Goal: Obtain resource: Obtain resource

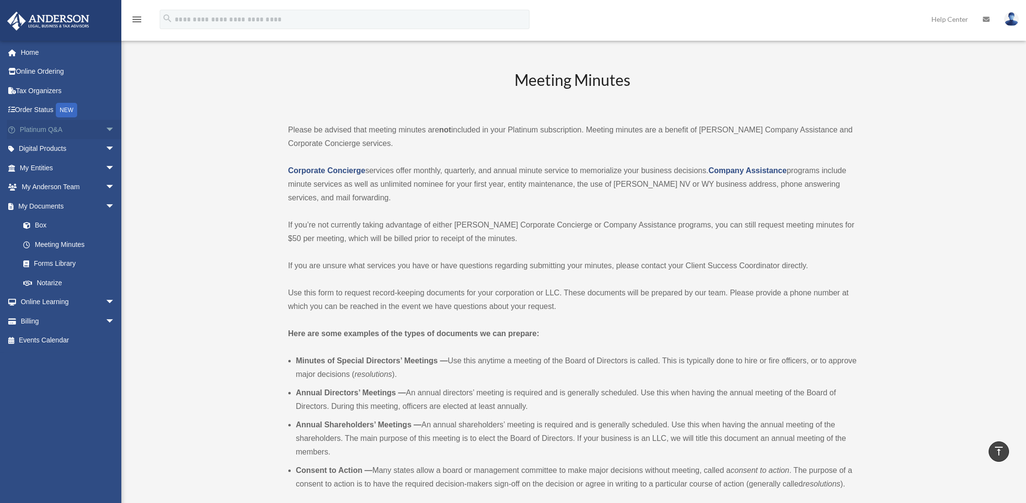
scroll to position [754, 0]
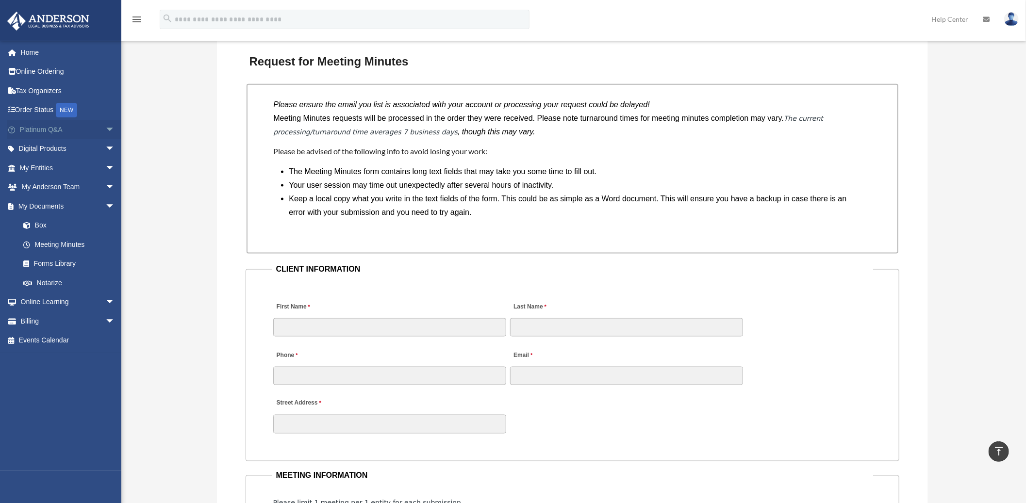
click at [105, 130] on span "arrow_drop_down" at bounding box center [114, 130] width 19 height 20
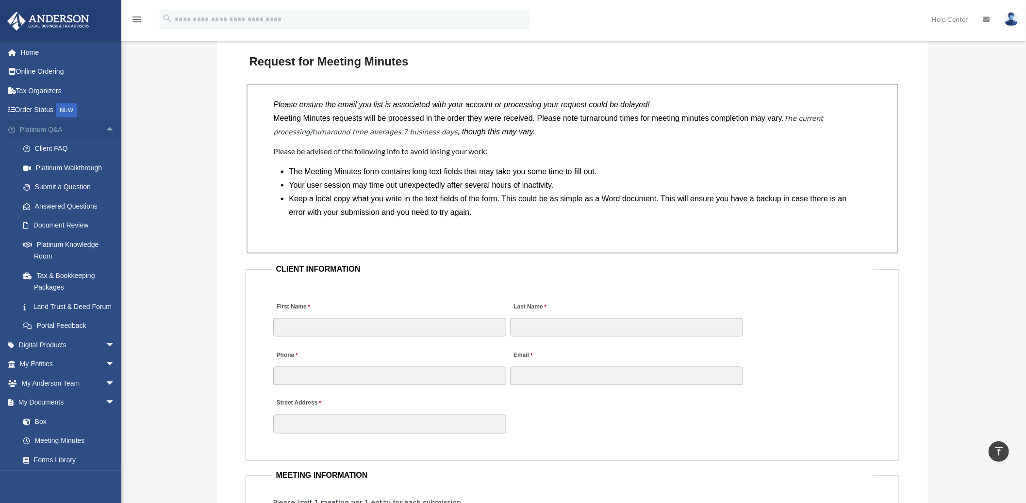
click at [105, 130] on span "arrow_drop_up" at bounding box center [114, 130] width 19 height 20
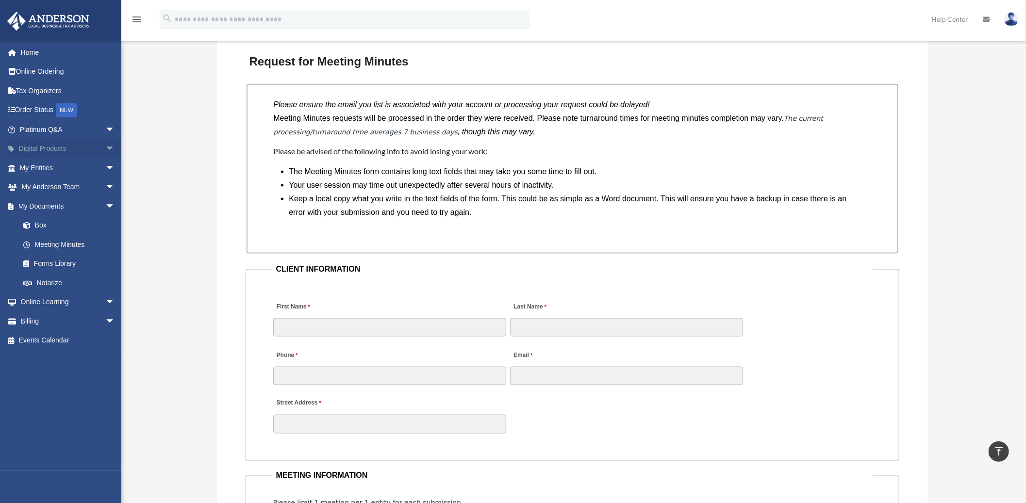
click at [105, 145] on span "arrow_drop_down" at bounding box center [114, 149] width 19 height 20
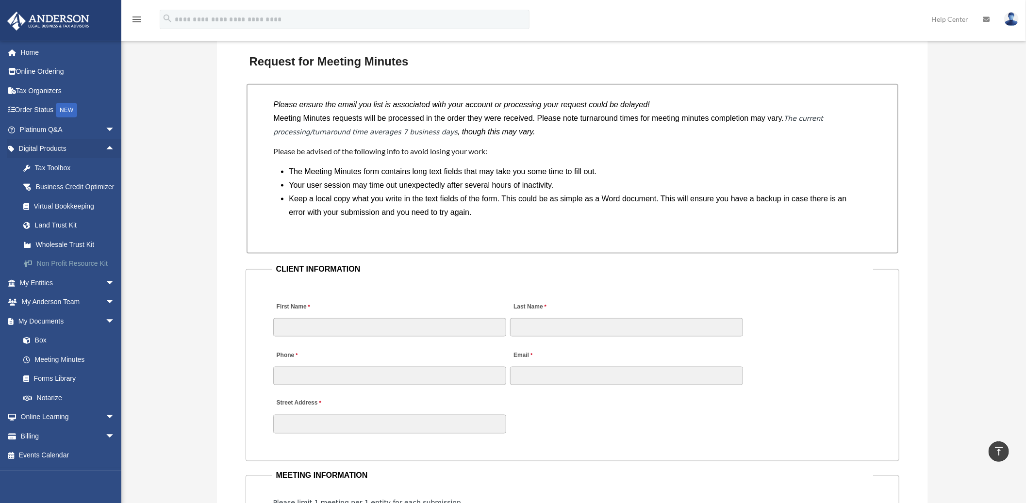
click at [73, 270] on div "Non Profit Resource Kit" at bounding box center [75, 264] width 83 height 12
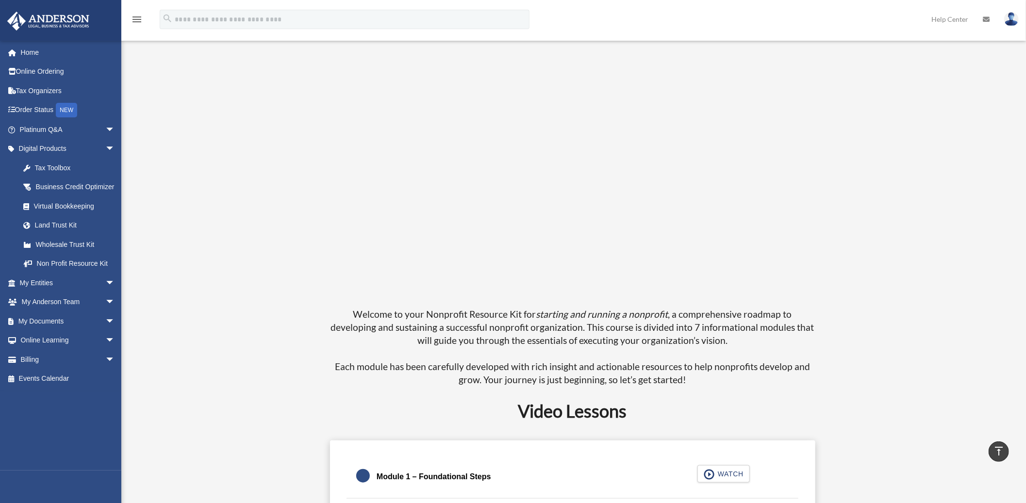
scroll to position [162, 0]
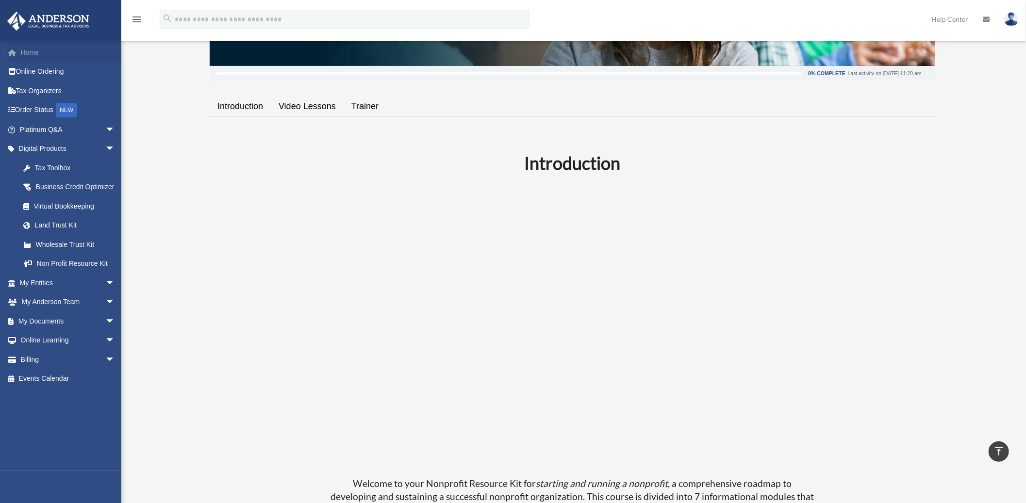
click at [16, 52] on span at bounding box center [17, 53] width 7 height 7
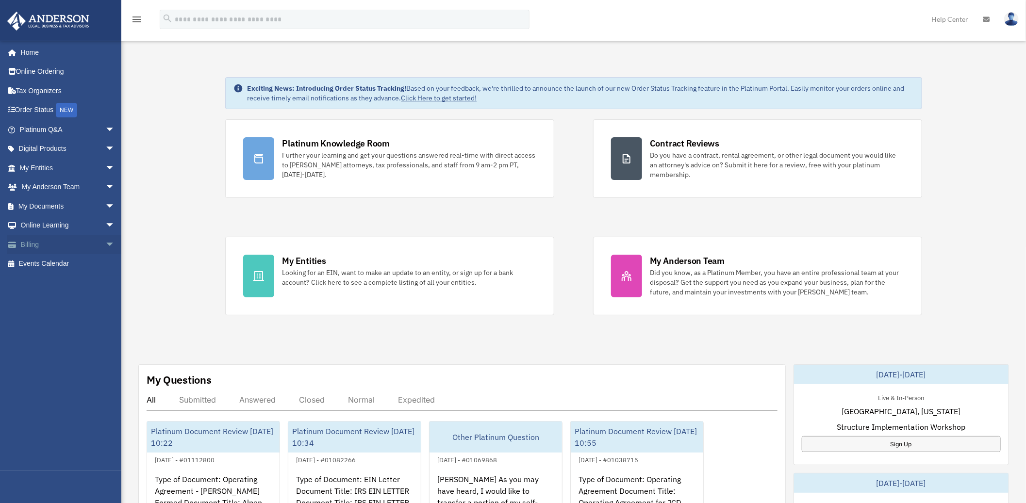
click at [105, 247] on span "arrow_drop_down" at bounding box center [114, 245] width 19 height 20
